Goal: Task Accomplishment & Management: Complete application form

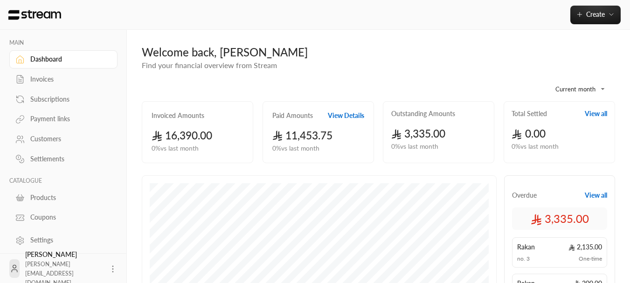
click at [48, 81] on div "Invoices" at bounding box center [68, 79] width 76 height 9
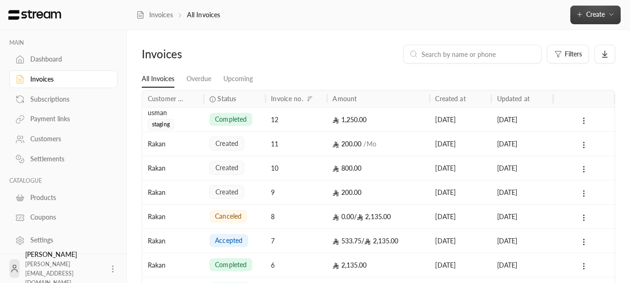
click at [595, 18] on span "Create" at bounding box center [595, 14] width 19 height 8
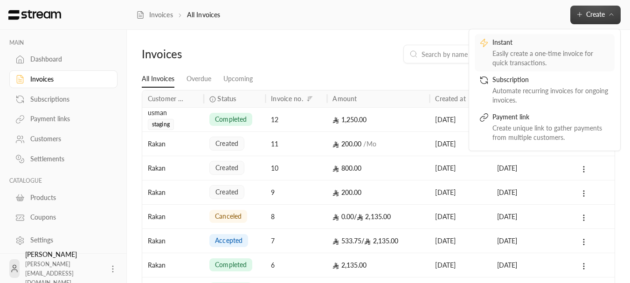
click at [531, 45] on div "Instant" at bounding box center [550, 43] width 117 height 11
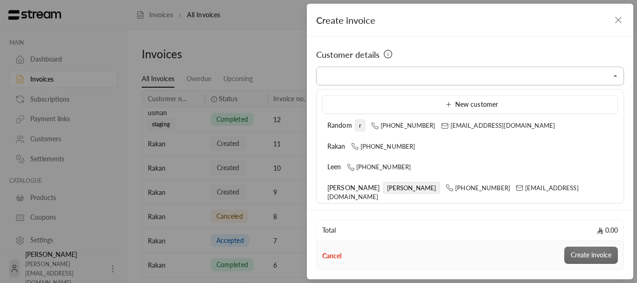
click at [476, 76] on input "Select customer" at bounding box center [470, 76] width 308 height 16
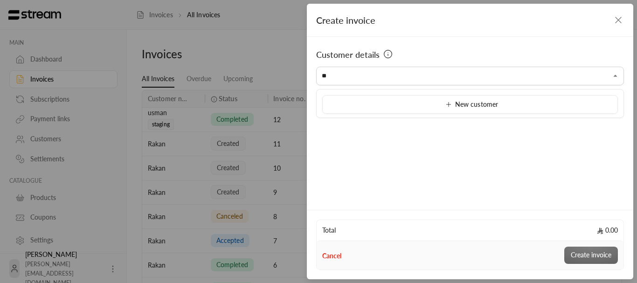
type input "*"
click at [621, 18] on icon "button" at bounding box center [618, 19] width 11 height 11
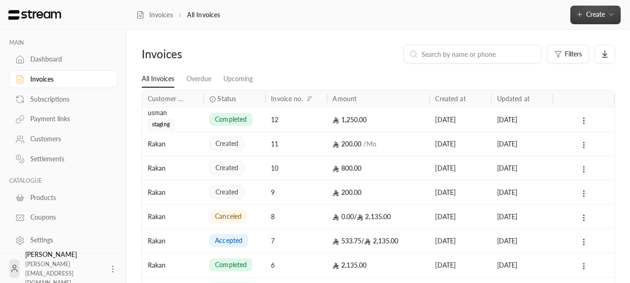
click at [594, 21] on button "Create" at bounding box center [595, 15] width 50 height 19
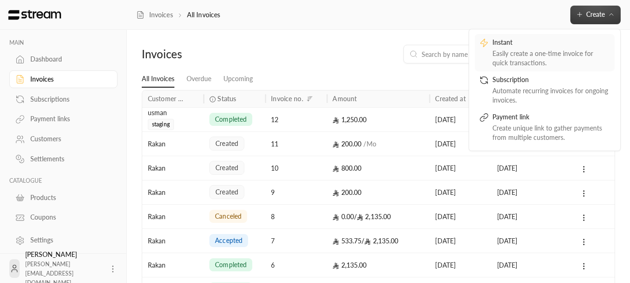
click at [532, 55] on div "Easily create a one-time invoice for quick transactions." at bounding box center [550, 58] width 117 height 19
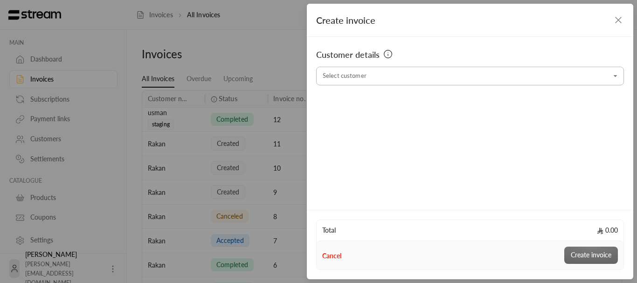
click at [447, 74] on input "Select customer" at bounding box center [470, 76] width 308 height 16
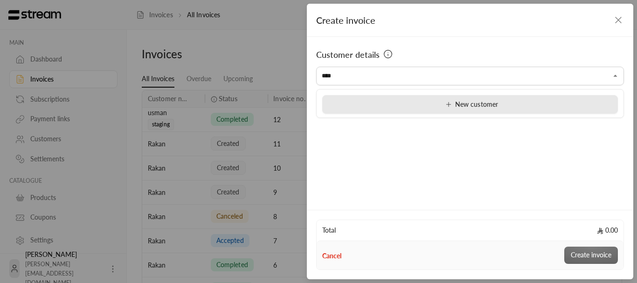
click at [436, 104] on div "New customer" at bounding box center [469, 105] width 285 height 10
type input "**********"
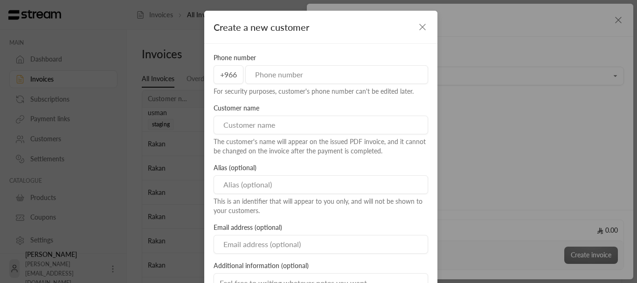
click at [277, 77] on input "tel" at bounding box center [336, 74] width 183 height 19
type input "569088179"
click at [257, 124] on input at bounding box center [321, 125] width 214 height 19
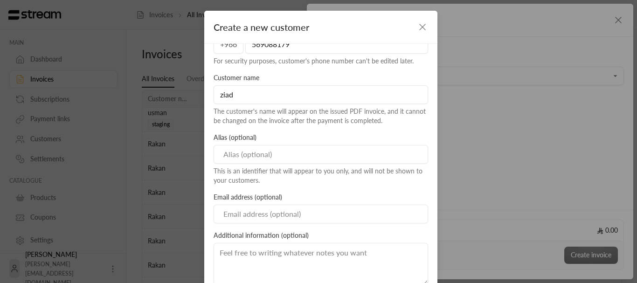
scroll to position [47, 0]
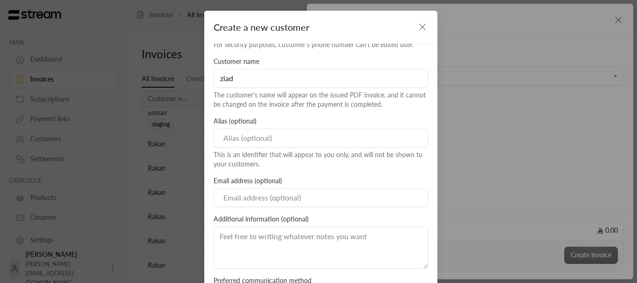
type input "ziad"
click at [251, 195] on input "Email" at bounding box center [321, 197] width 214 height 19
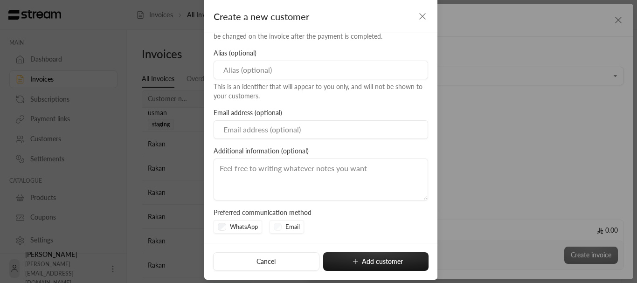
scroll to position [69, 0]
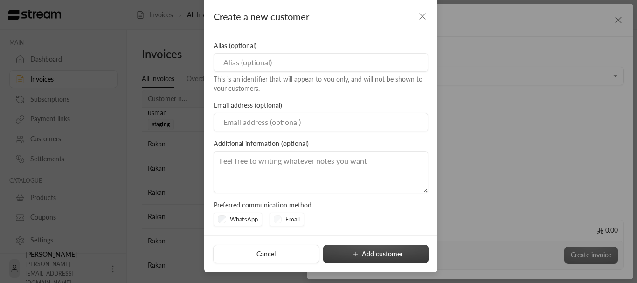
click at [352, 254] on icon "submit" at bounding box center [355, 253] width 7 height 7
type input "**********"
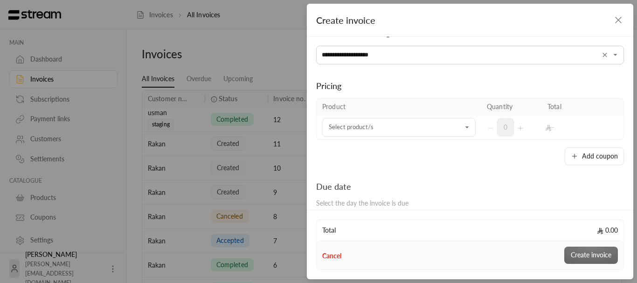
scroll to position [0, 0]
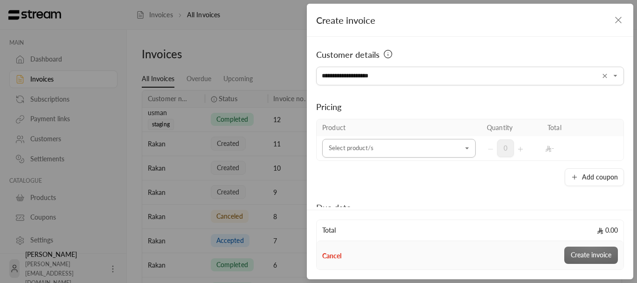
click at [411, 148] on input "Select customer" at bounding box center [398, 148] width 153 height 16
type input "*"
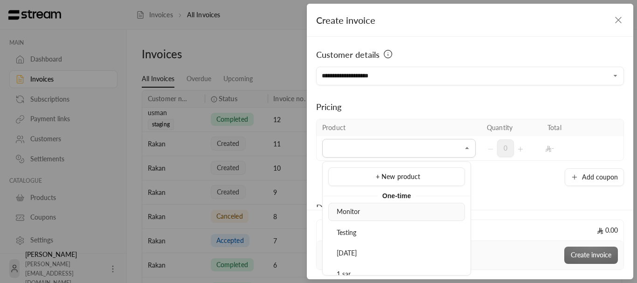
click at [375, 213] on div "Monitor" at bounding box center [396, 212] width 126 height 10
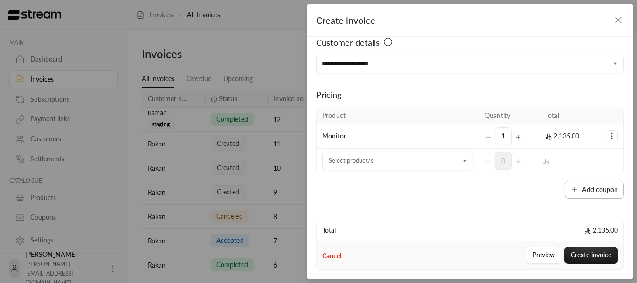
scroll to position [47, 0]
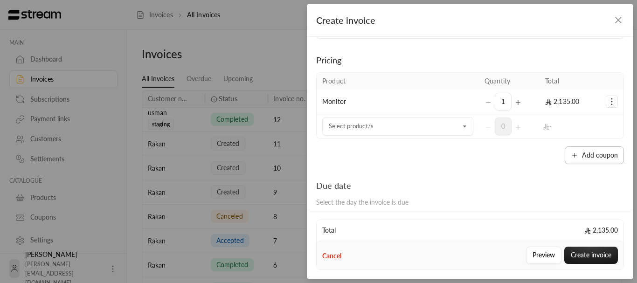
click at [582, 159] on button "Add coupon" at bounding box center [594, 155] width 59 height 18
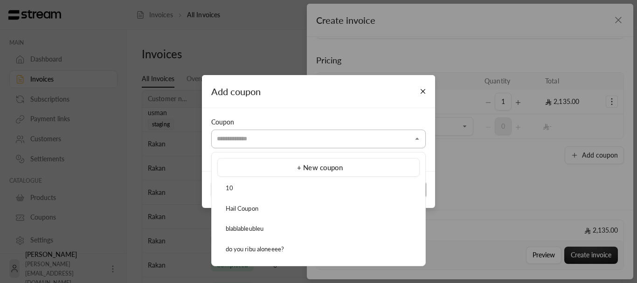
click at [289, 143] on input "Select customer" at bounding box center [318, 139] width 214 height 16
click at [280, 252] on span "do you ribu aloneeee?" at bounding box center [255, 248] width 59 height 7
type input "**********"
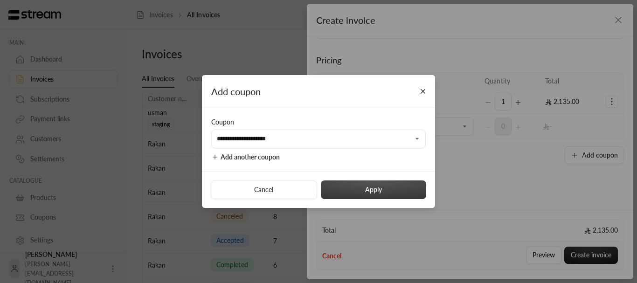
click at [384, 191] on button "Apply" at bounding box center [373, 189] width 105 height 19
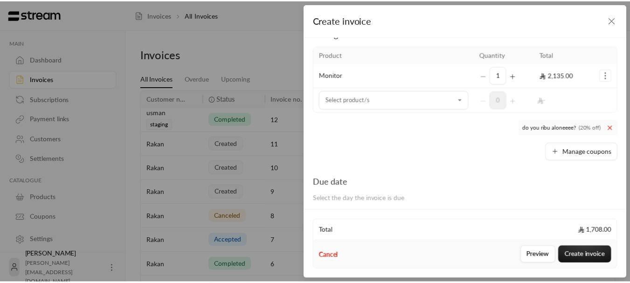
scroll to position [93, 0]
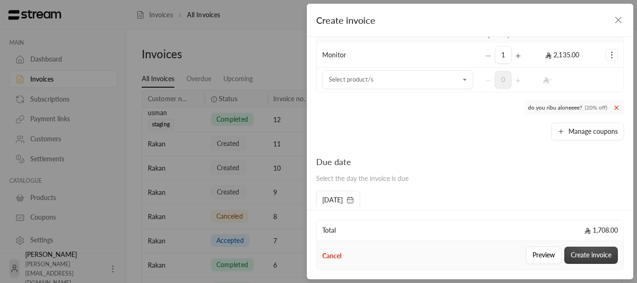
click at [585, 251] on button "Create invoice" at bounding box center [591, 255] width 54 height 17
